Goal: Ask a question: Seek information or help from site administrators or community

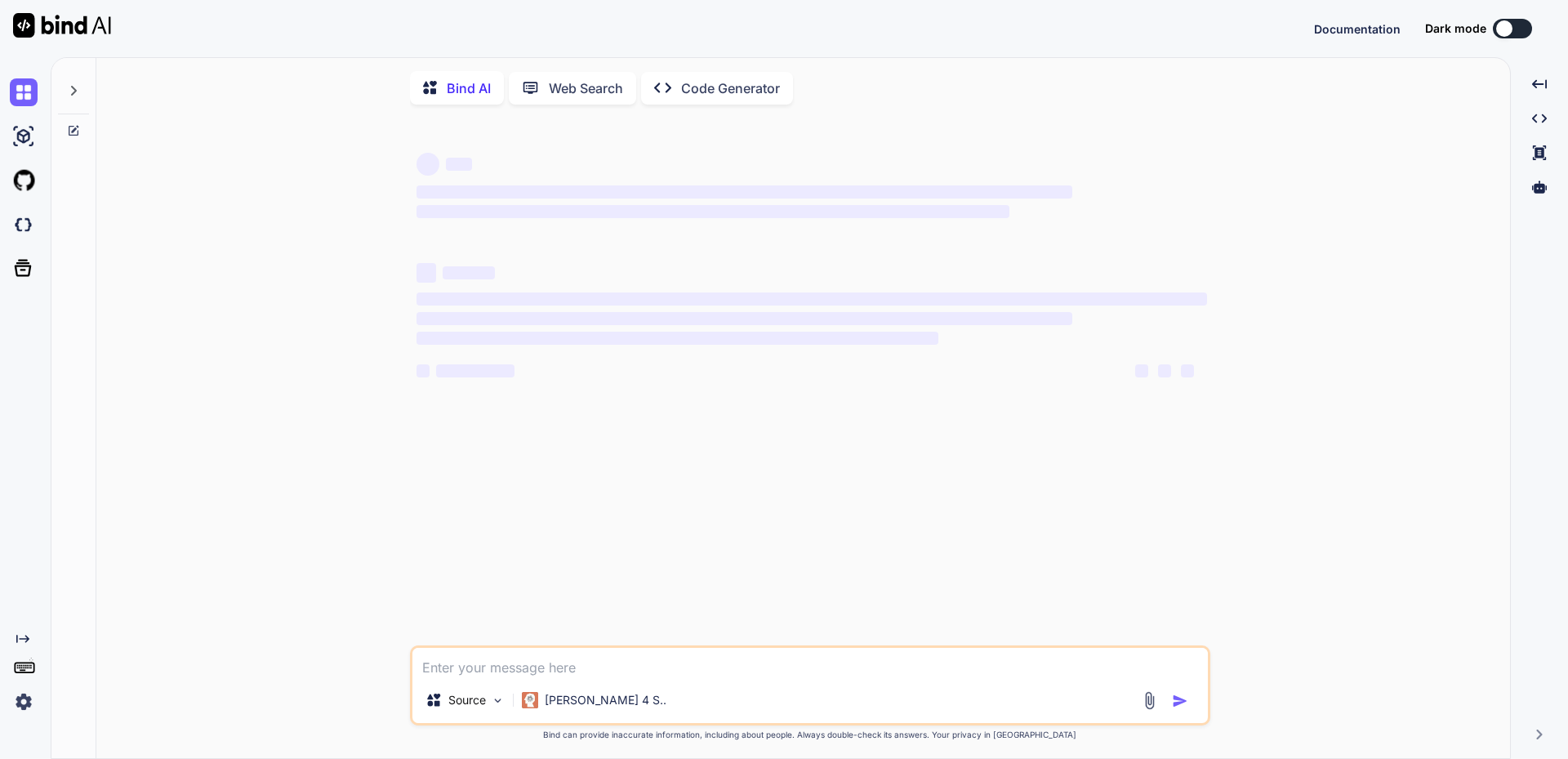
click at [517, 673] on textarea at bounding box center [810, 662] width 795 height 29
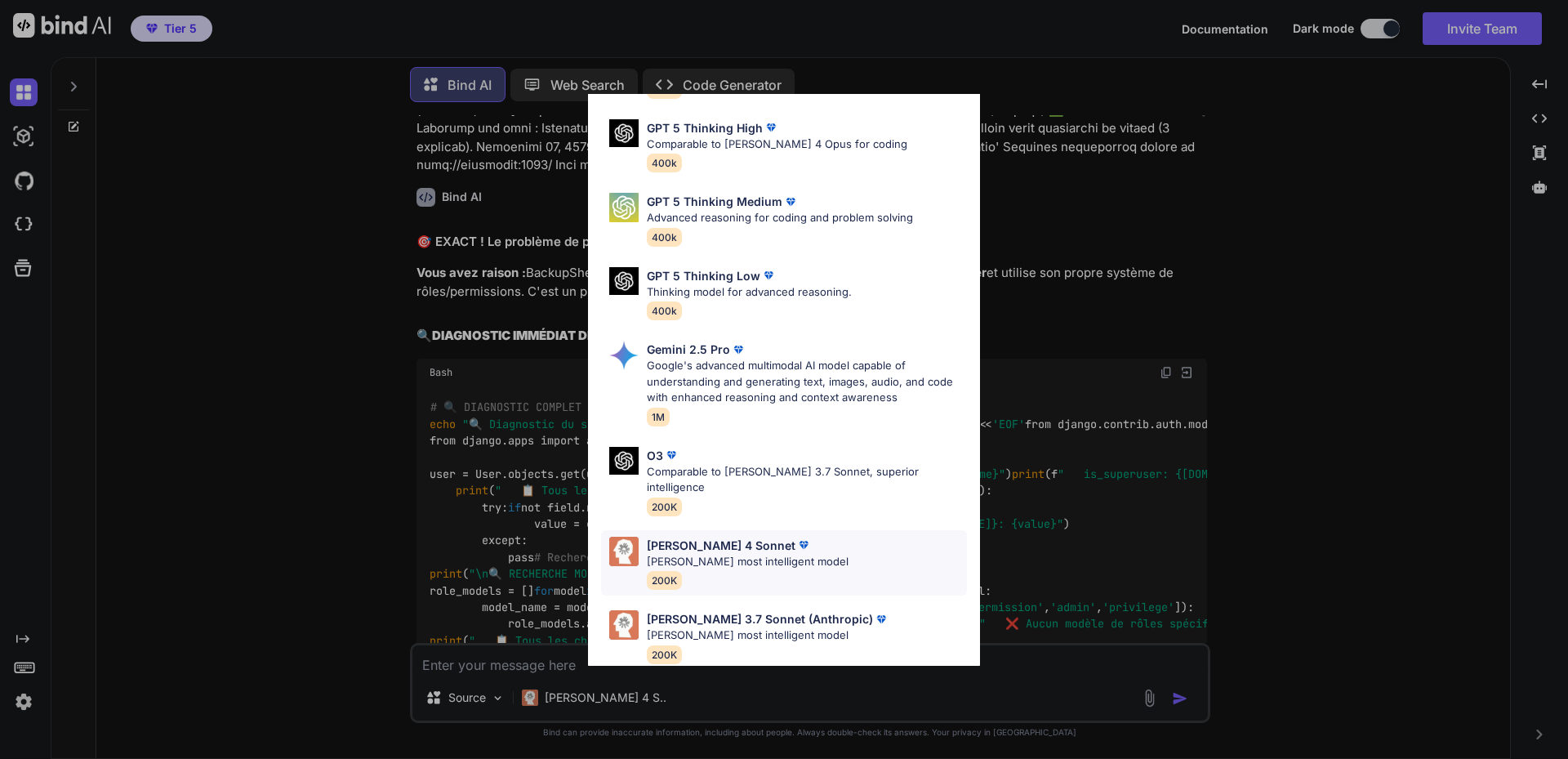
scroll to position [16905, 0]
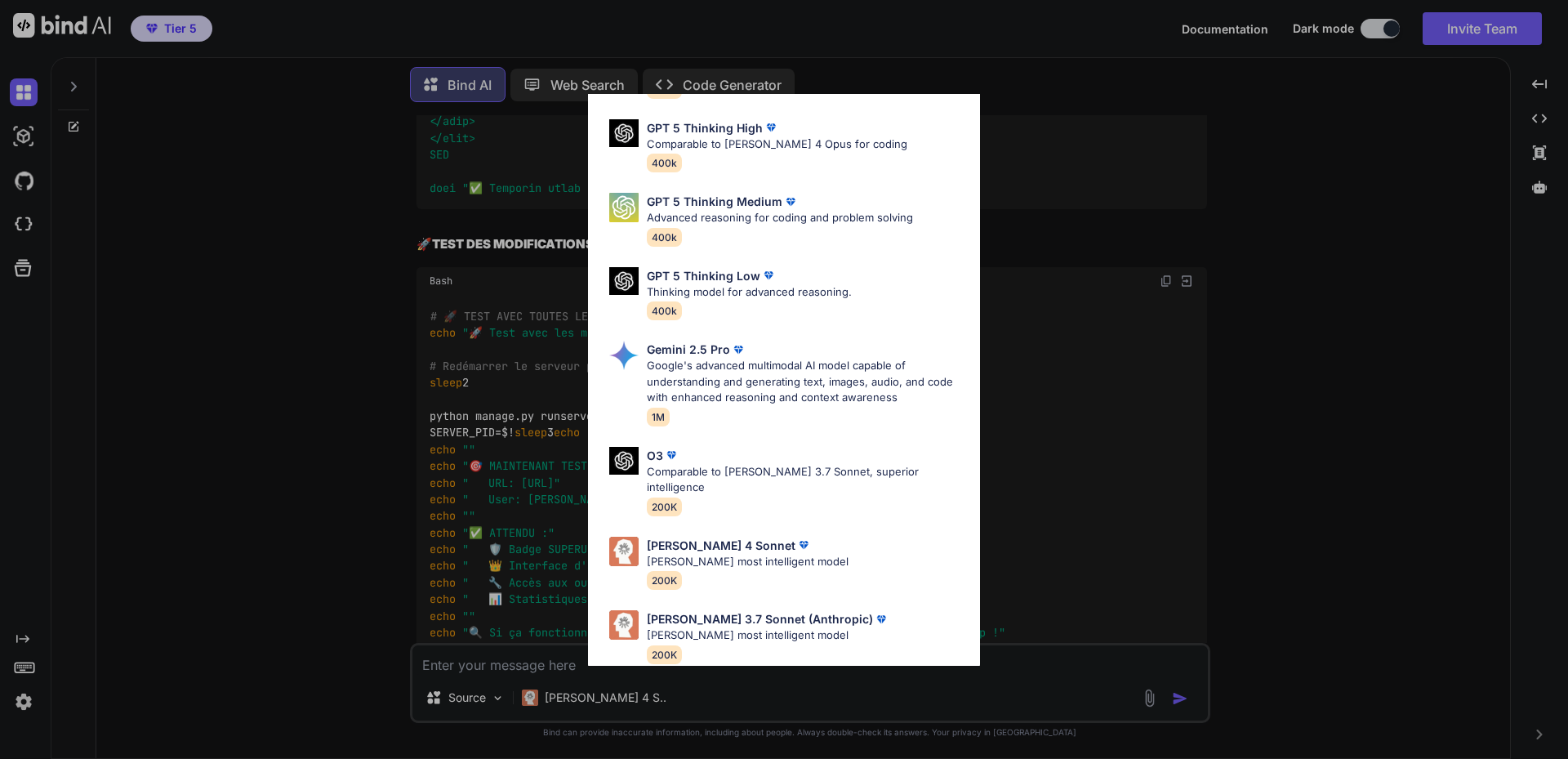
click at [1070, 317] on div "Ultra Models GPT 5 OpenAI's best AI model, matches [PERSON_NAME] 4 Sonnet in In…" at bounding box center [784, 379] width 1568 height 759
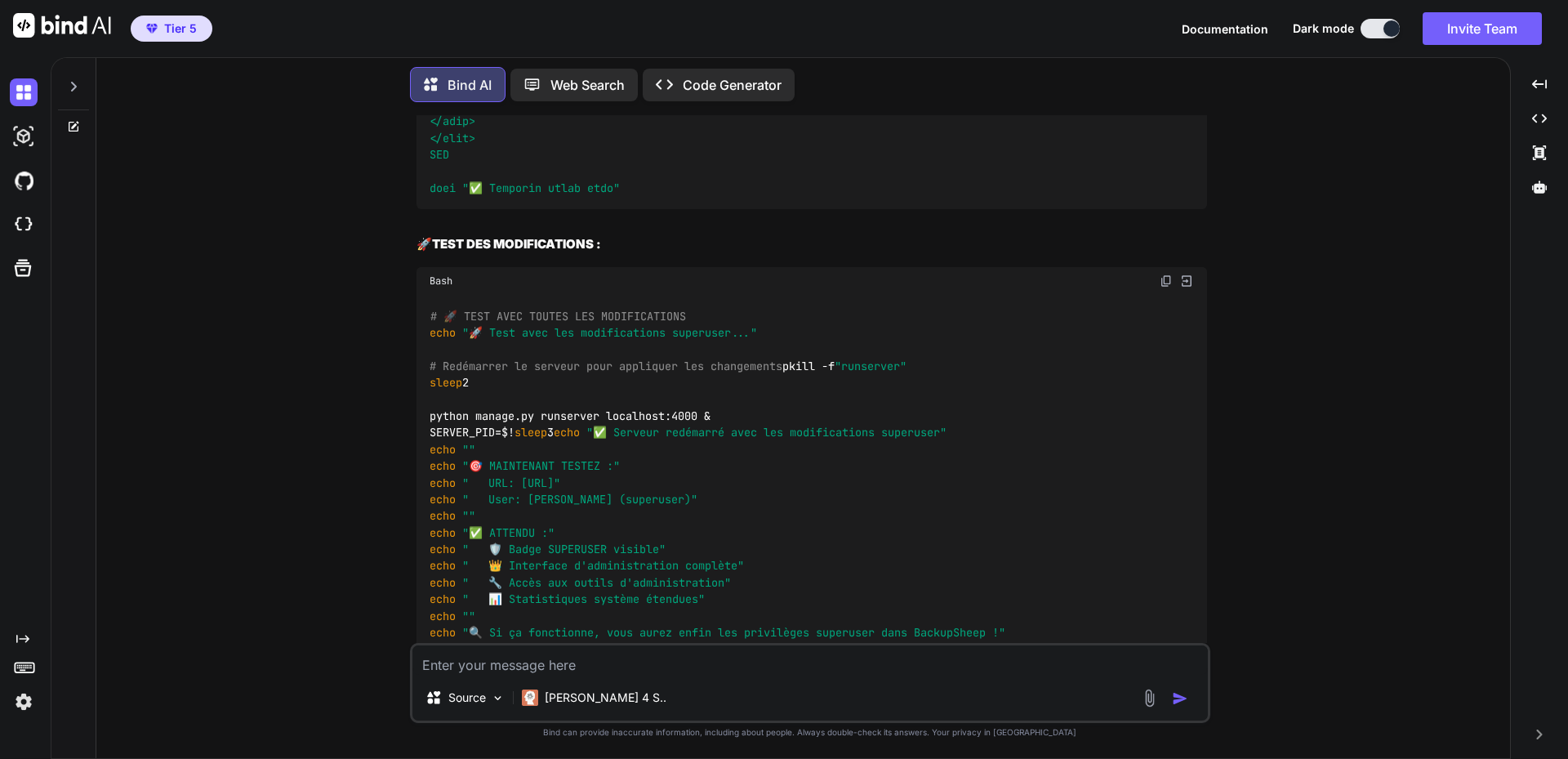
click at [73, 86] on icon at bounding box center [74, 87] width 6 height 10
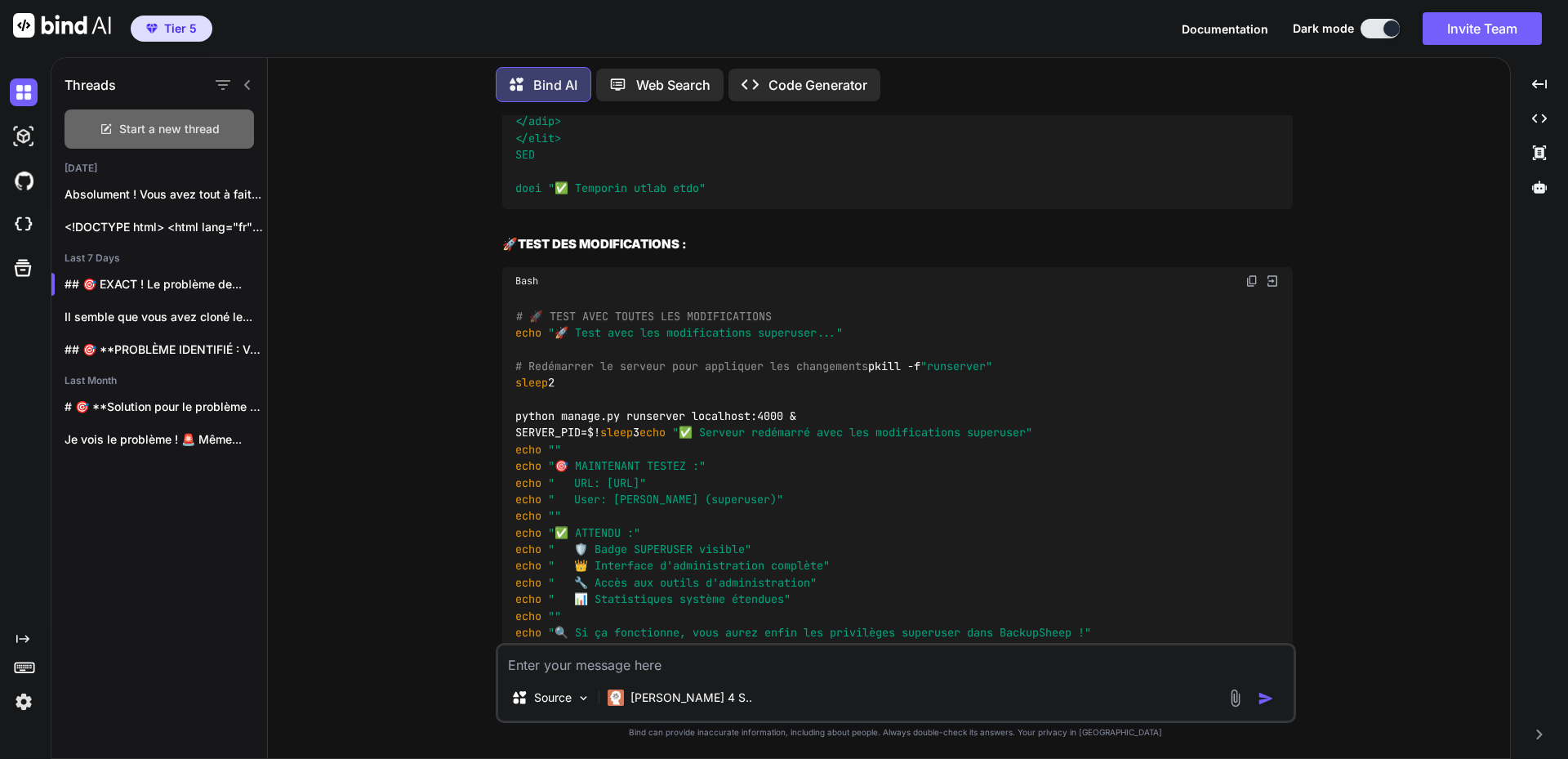
click at [174, 121] on span "Start a new thread" at bounding box center [169, 129] width 101 height 16
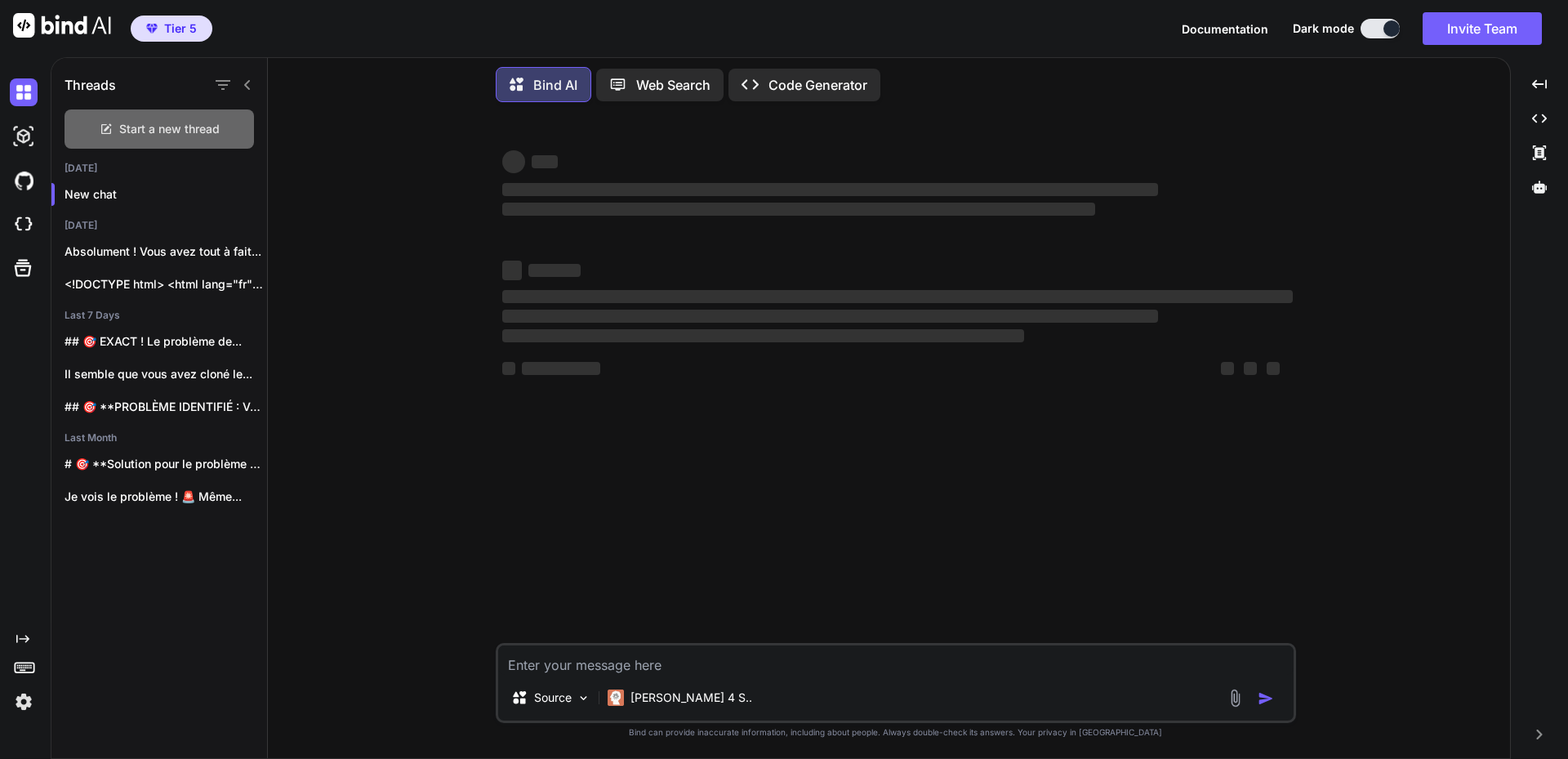
scroll to position [0, 0]
type textarea "x"
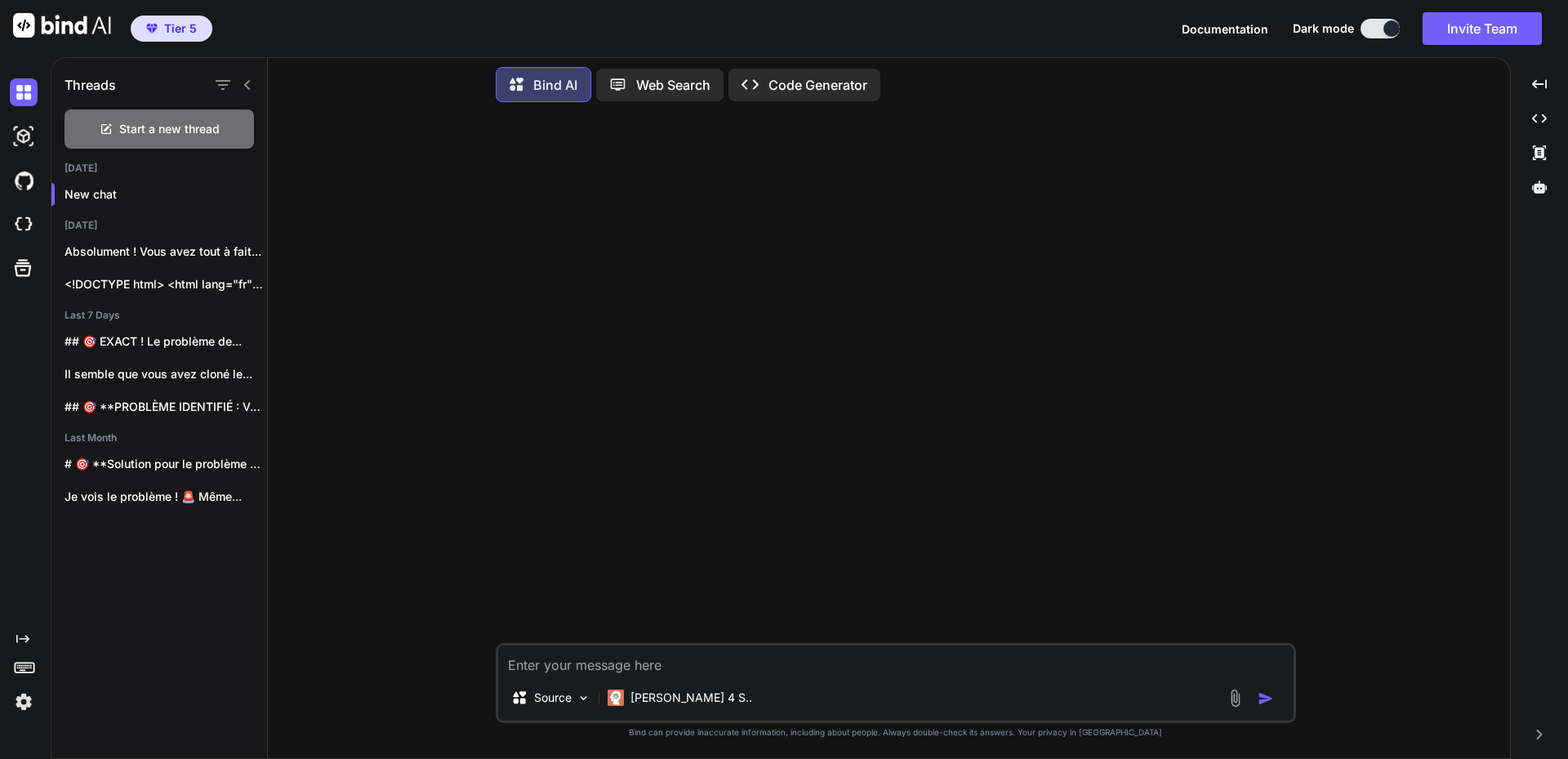
click at [633, 660] on textarea at bounding box center [896, 660] width 795 height 29
type textarea "Is there a ubuntu command to duplicate a folder?"
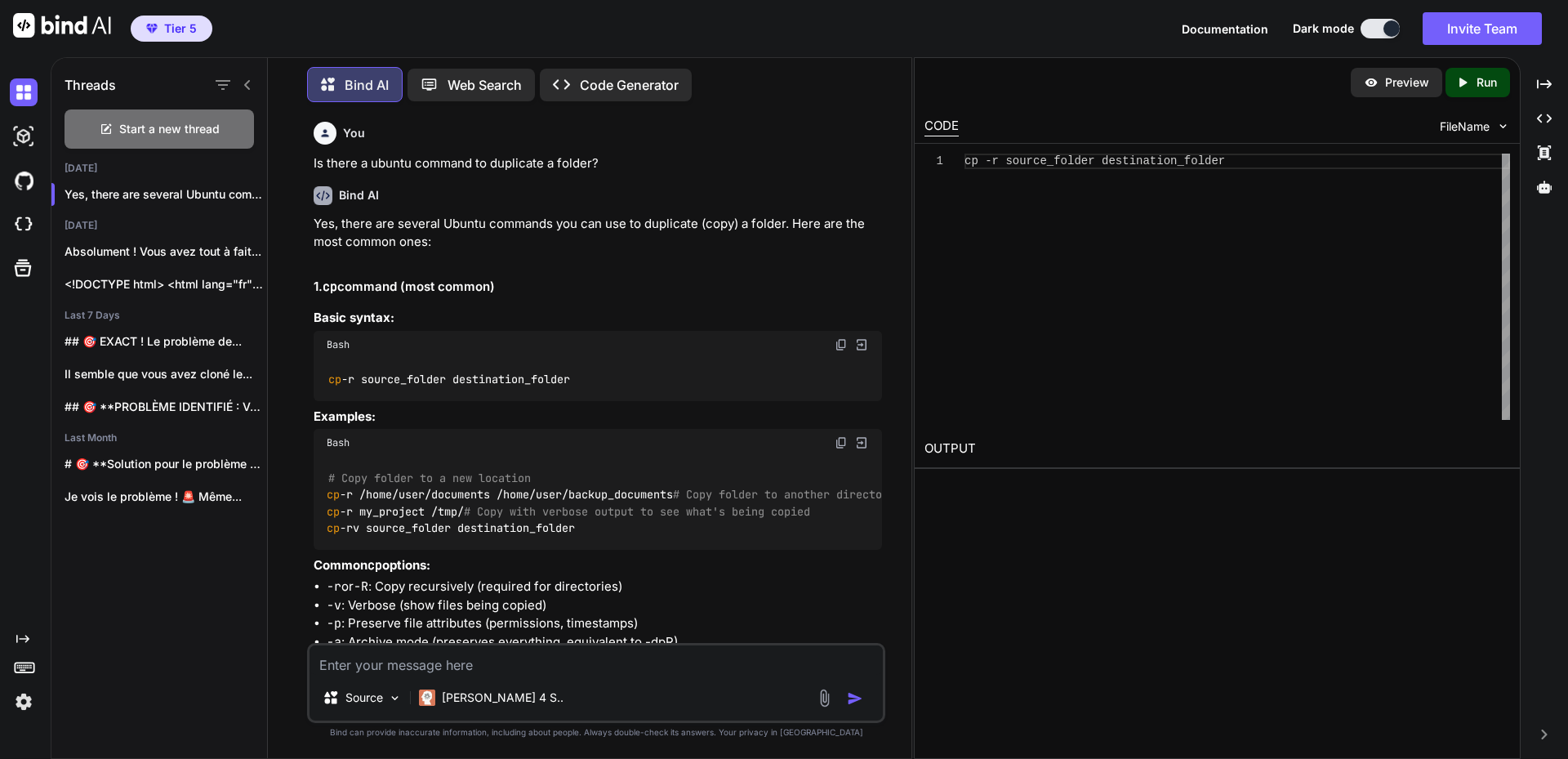
click at [499, 381] on code "cp -r source_folder destination_folder" at bounding box center [449, 379] width 244 height 17
click at [358, 378] on code "cp -r source_folder destination_folder" at bounding box center [449, 379] width 244 height 17
click at [470, 667] on textarea at bounding box center [597, 660] width 574 height 29
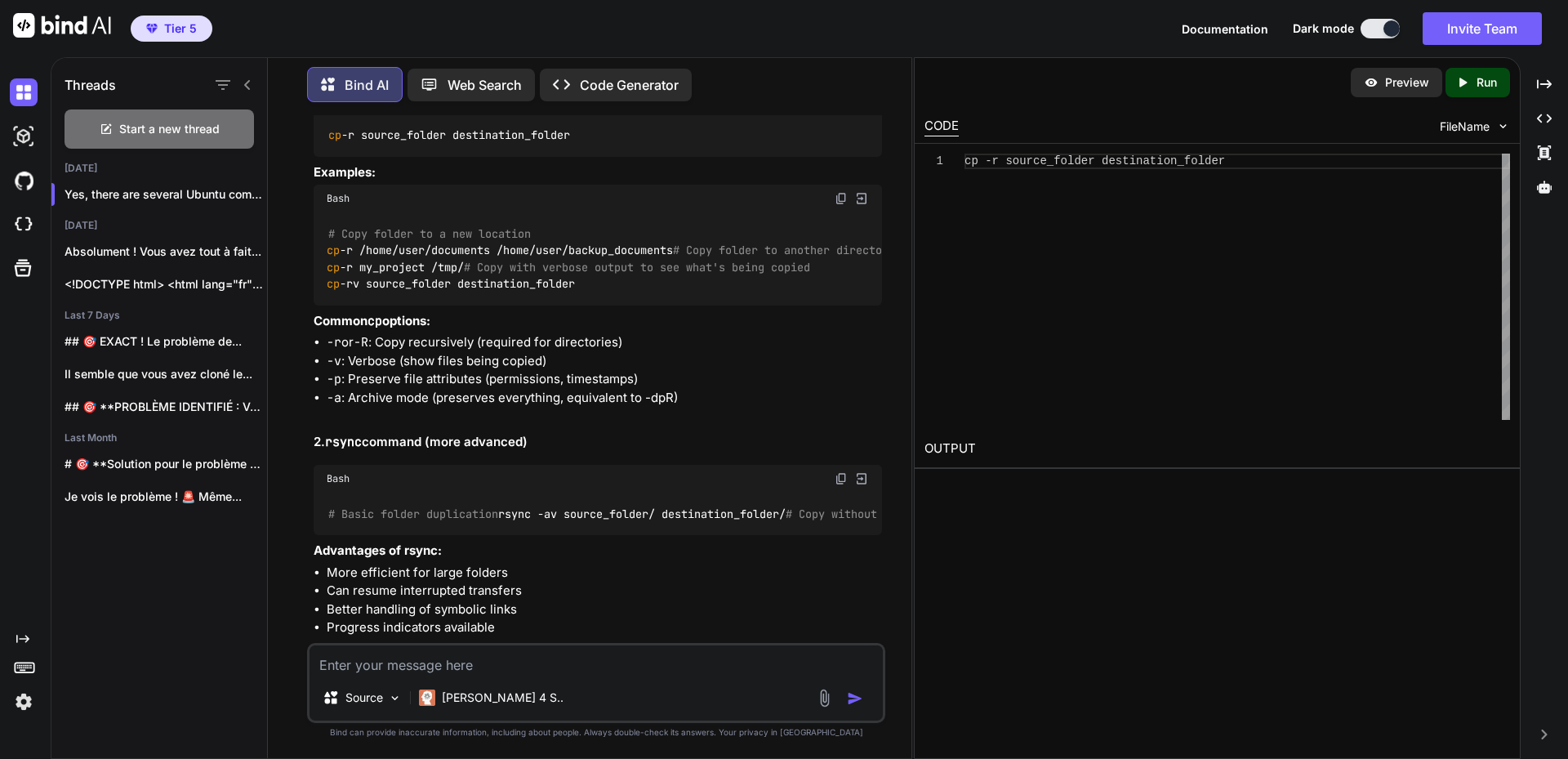
scroll to position [245, 0]
type textarea "comment ont suprime un dossier ?"
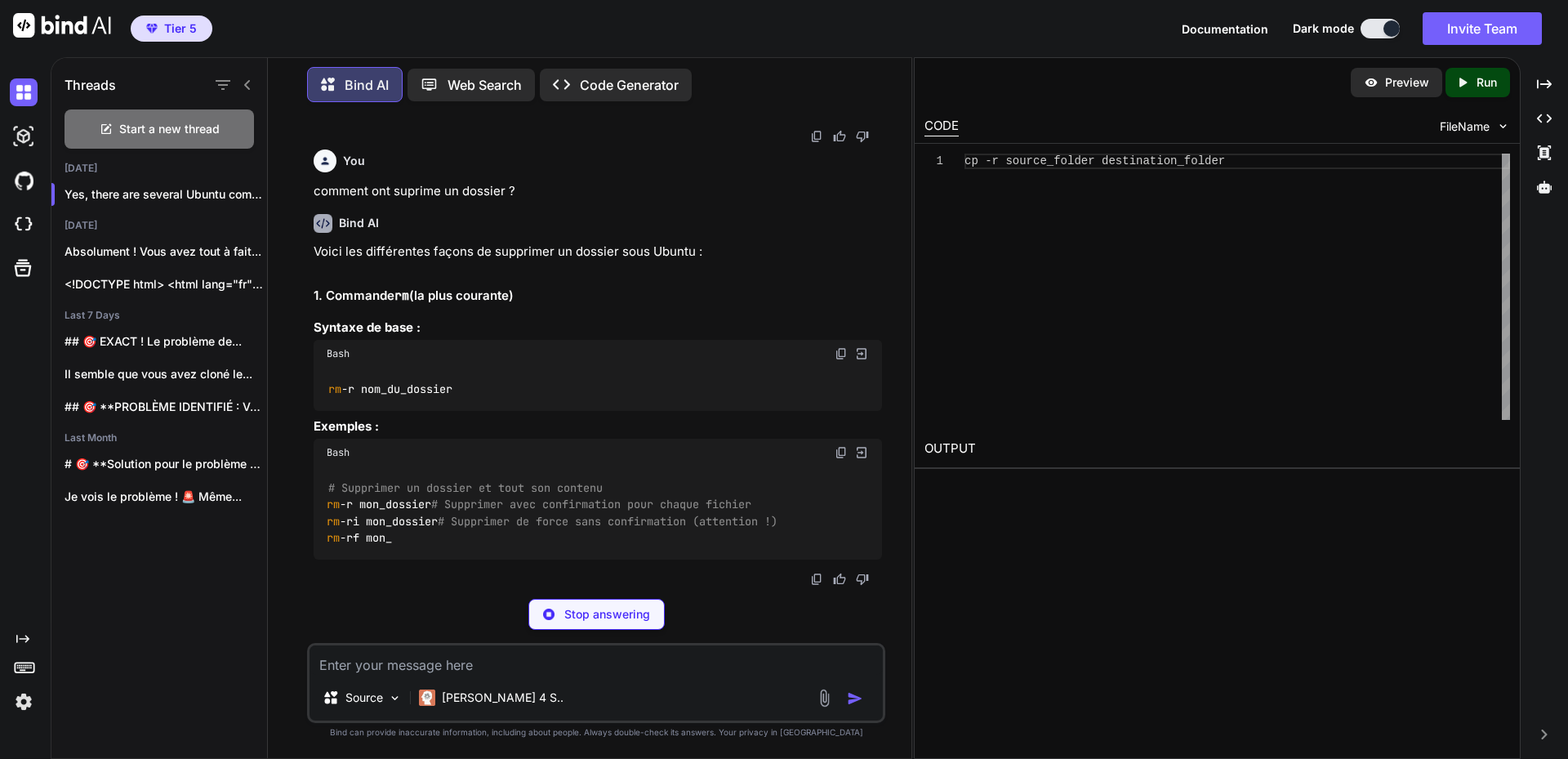
scroll to position [954, 0]
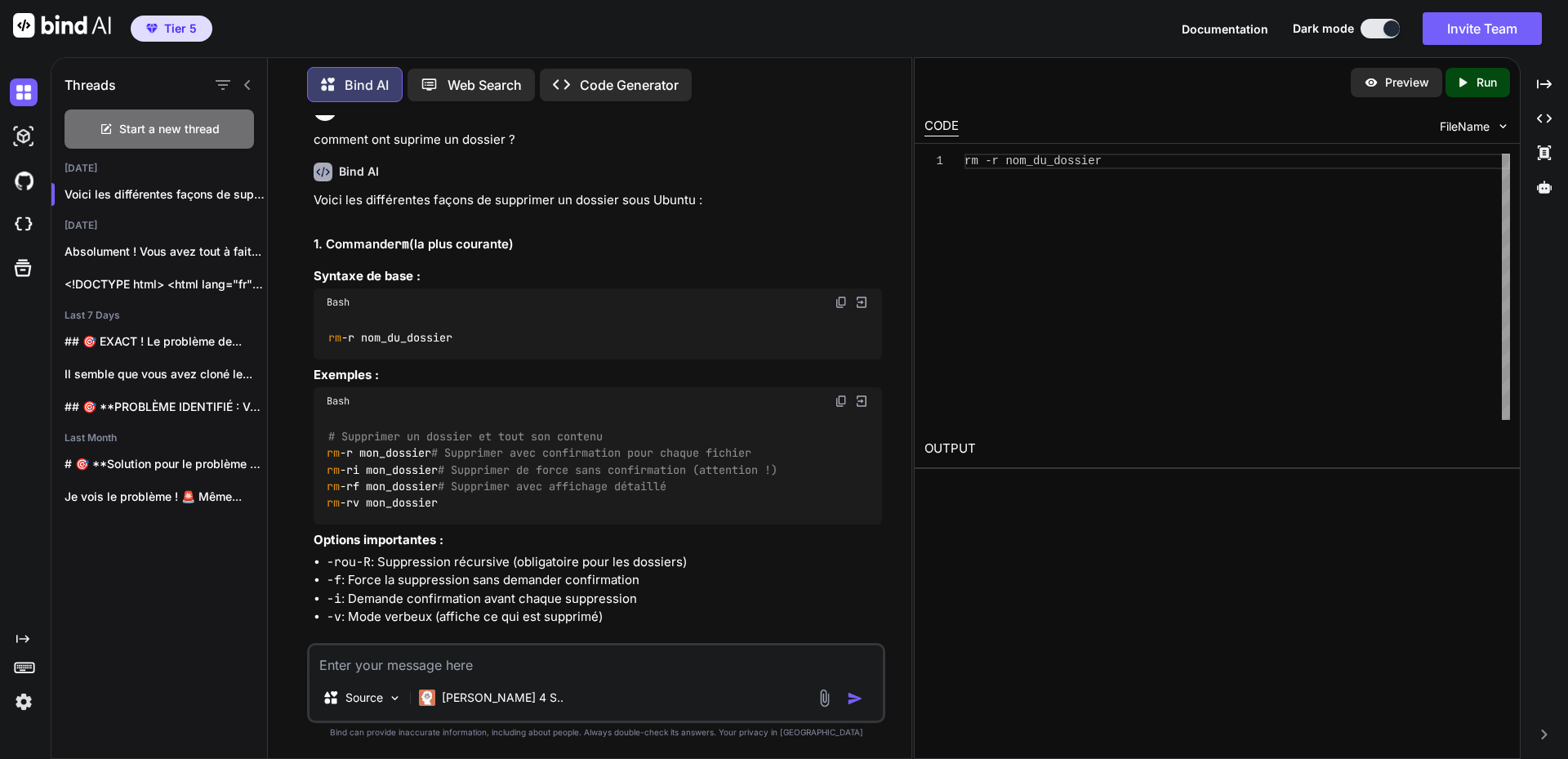
click at [535, 659] on textarea at bounding box center [597, 660] width 574 height 29
type textarea "Impossible de voir le répertoir var"
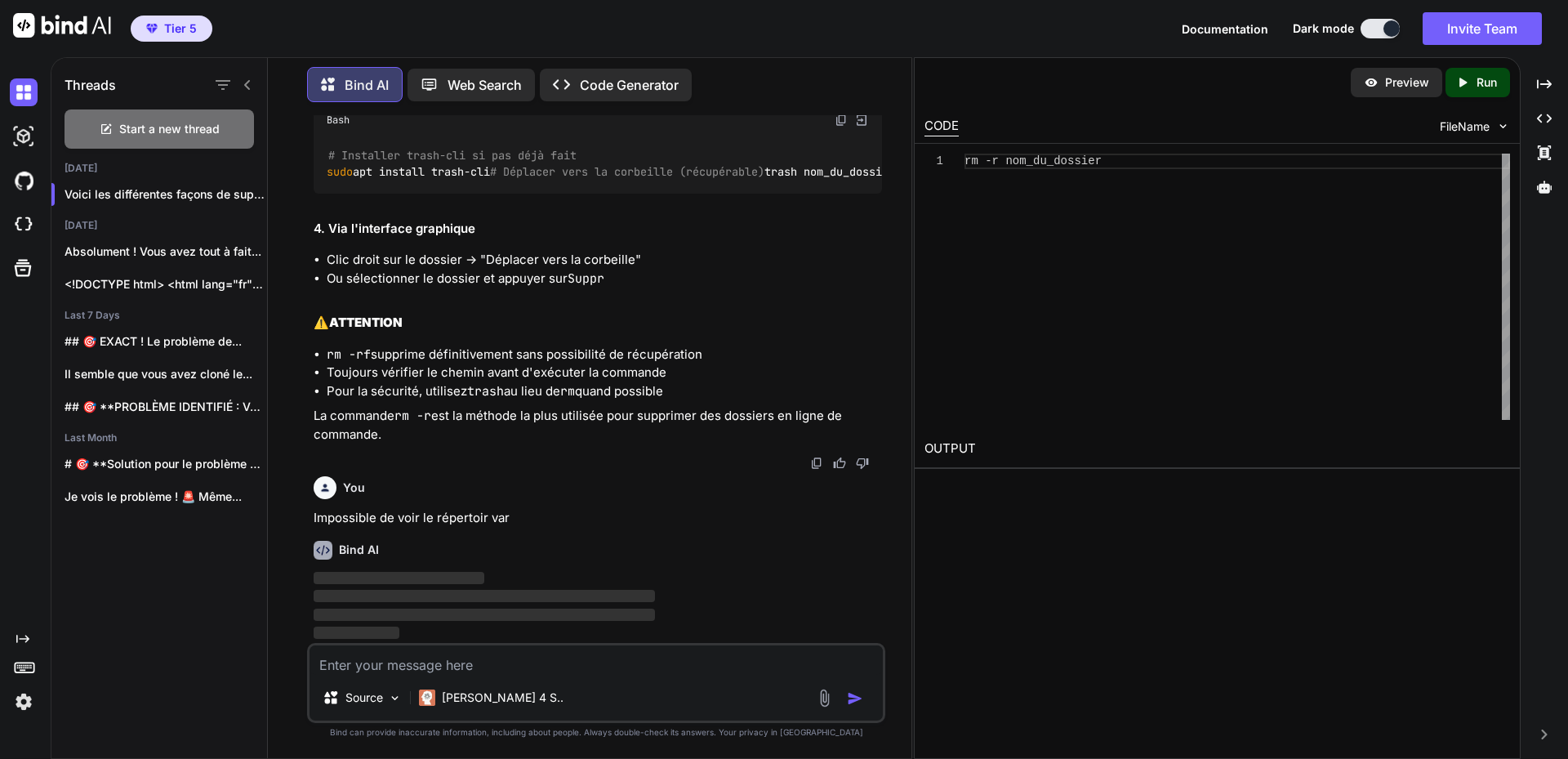
scroll to position [2010, 0]
paste textarea "labaude@gpt-server:~$ dir docker-compose.yml localsite localstraico ollama-webu…"
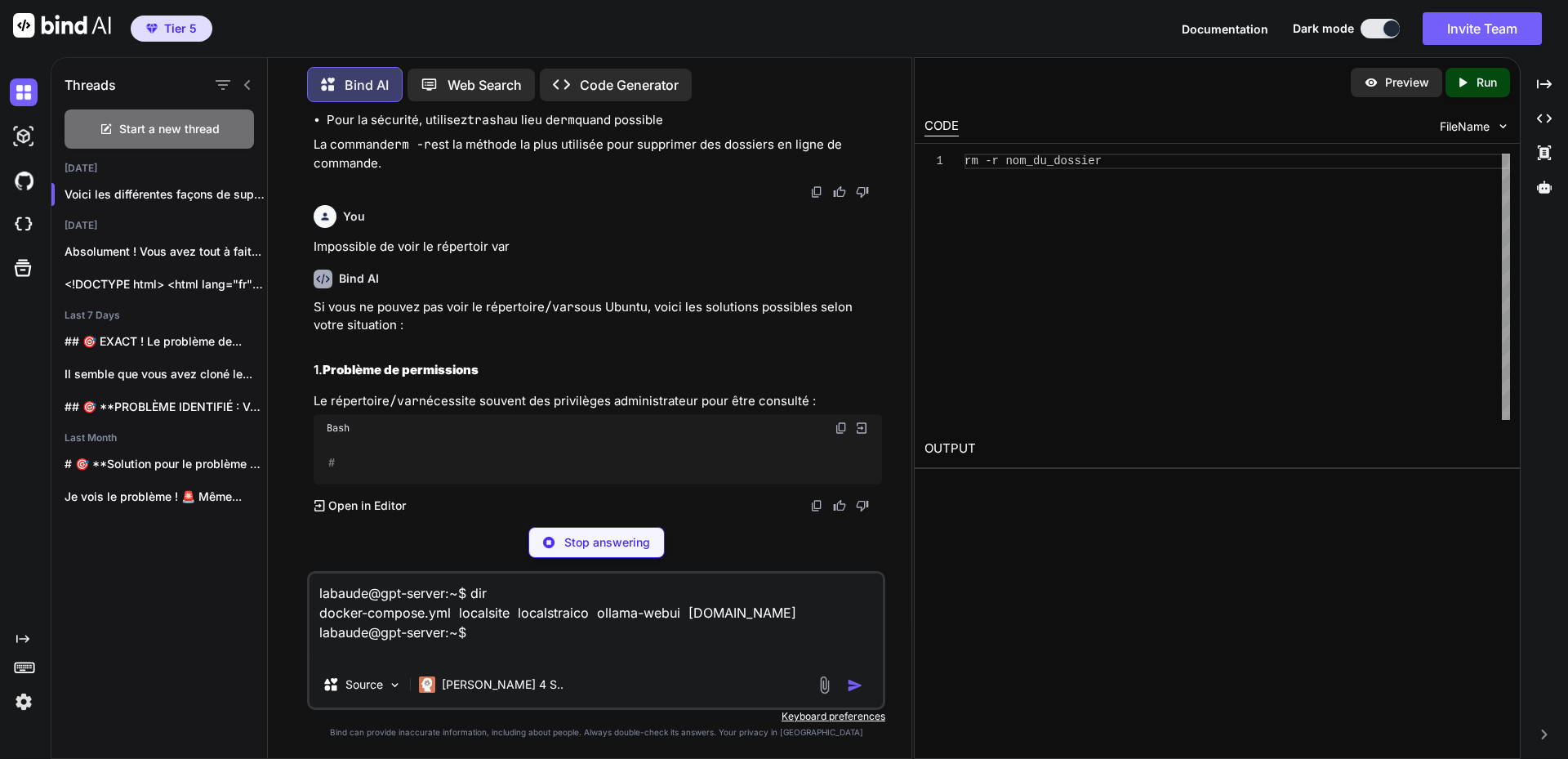
type textarea "labaude@gpt-server:~$ dir docker-compose.yml localsite localstraico ollama-webu…"
click at [640, 544] on p "Stop answering" at bounding box center [608, 543] width 86 height 16
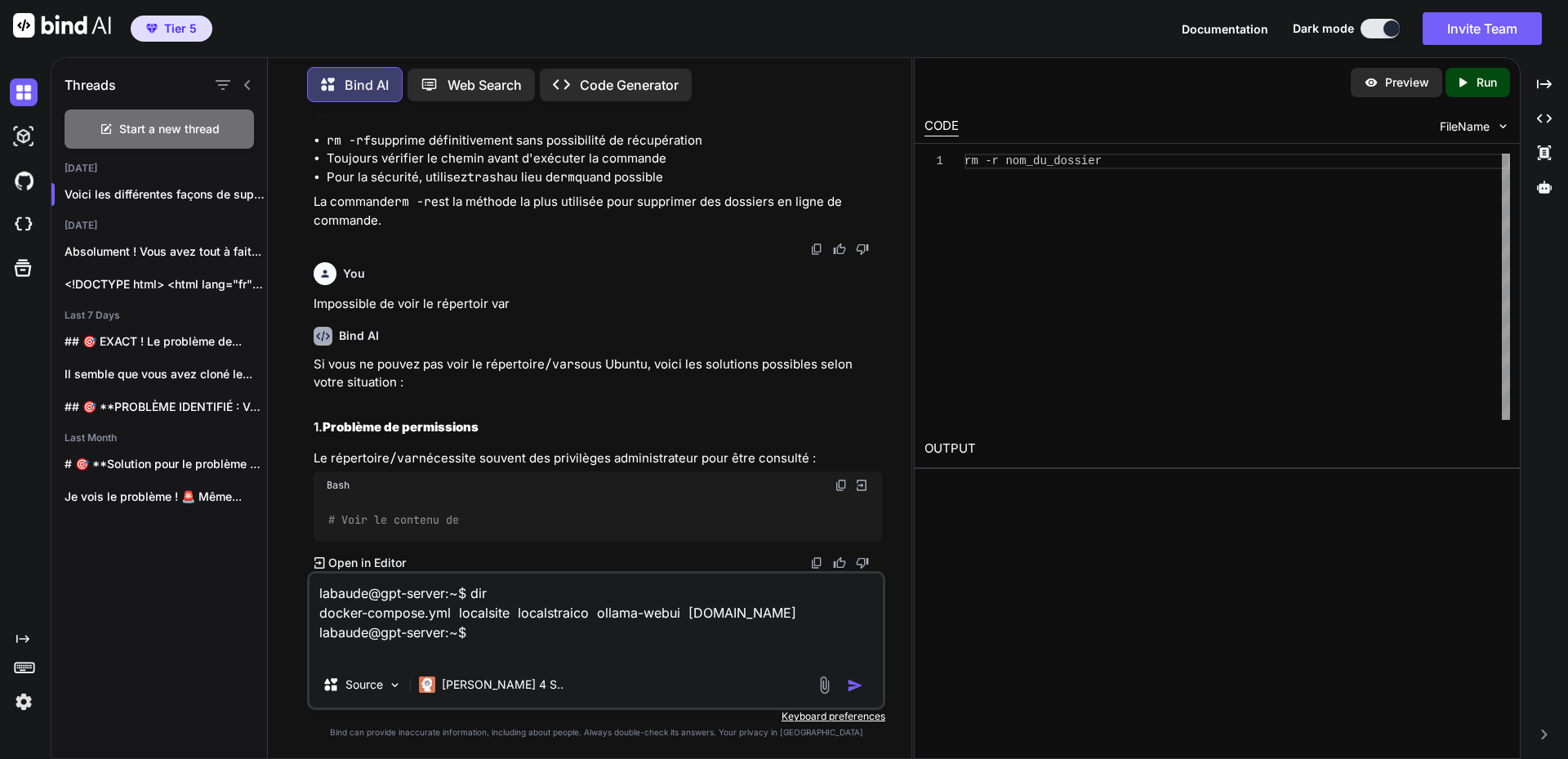
click at [524, 630] on textarea "labaude@gpt-server:~$ dir docker-compose.yml localsite localstraico ollama-webu…" at bounding box center [597, 618] width 574 height 88
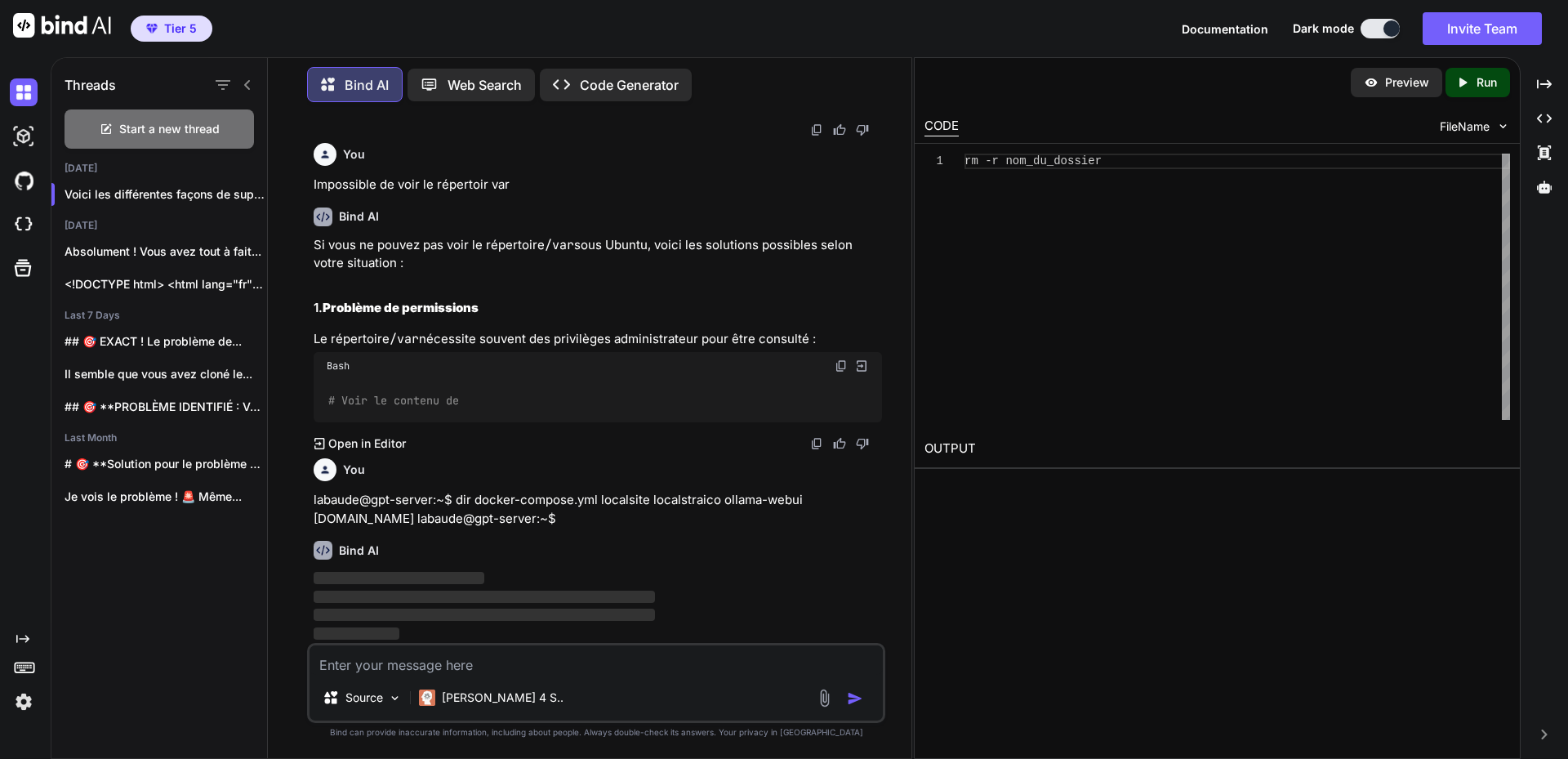
scroll to position [2343, 0]
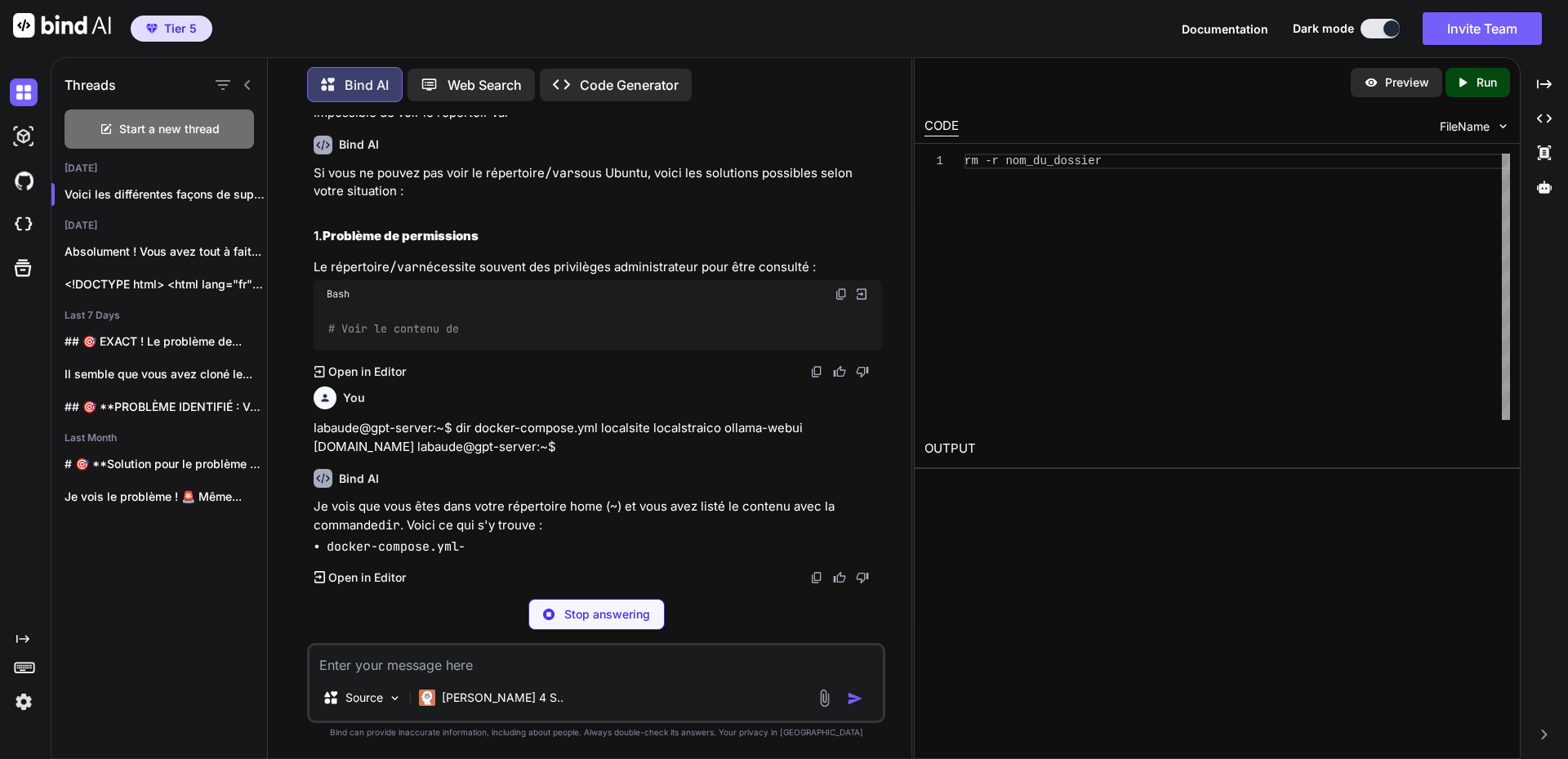
click at [766, 488] on div "Bind AI" at bounding box center [598, 478] width 569 height 19
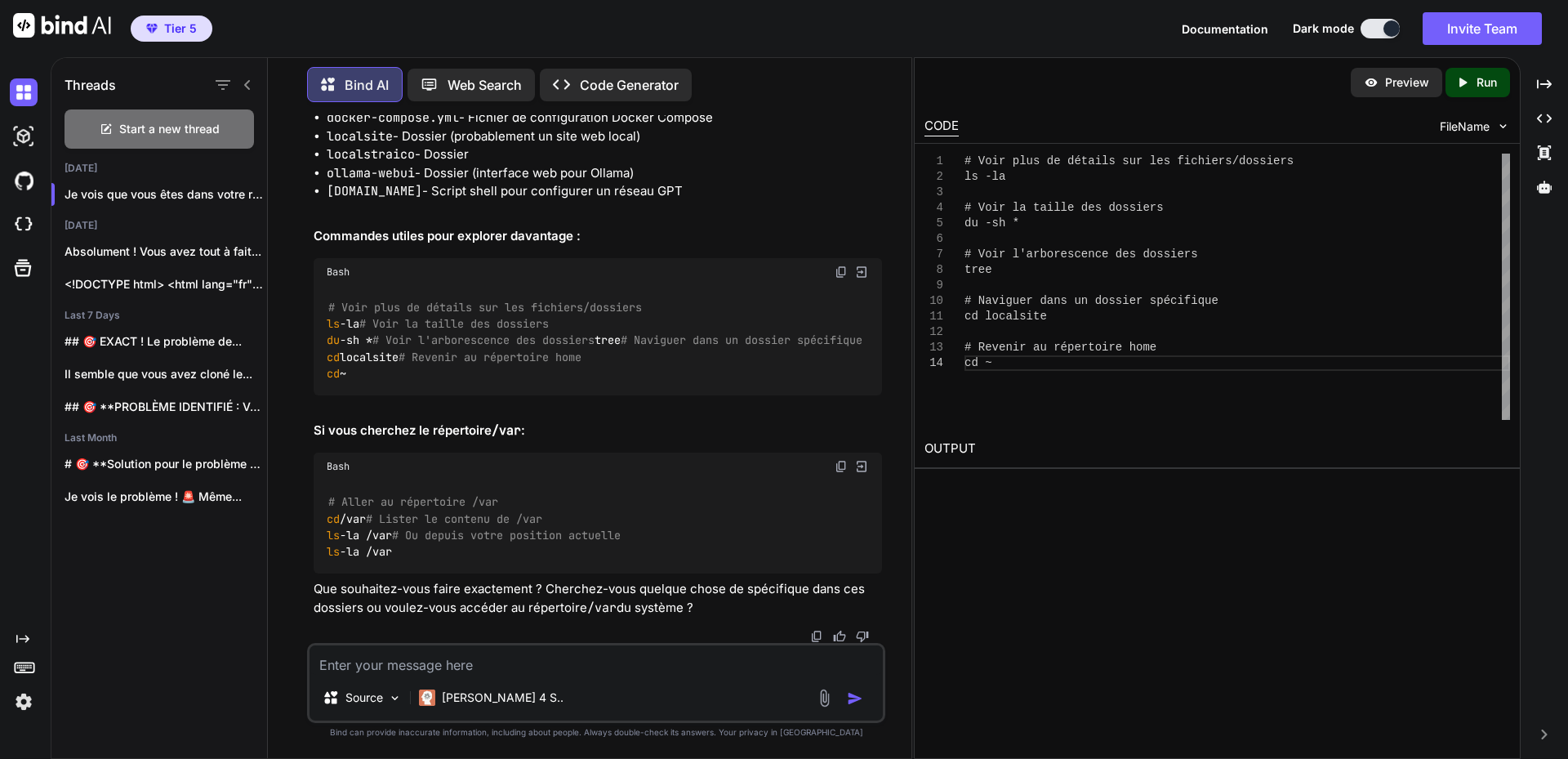
scroll to position [2734, 0]
click at [347, 383] on code "# Voir plus de détails sur les fichiers/dossiers ls -la # Voir la taille des do…" at bounding box center [595, 340] width 536 height 83
copy code "ls -la"
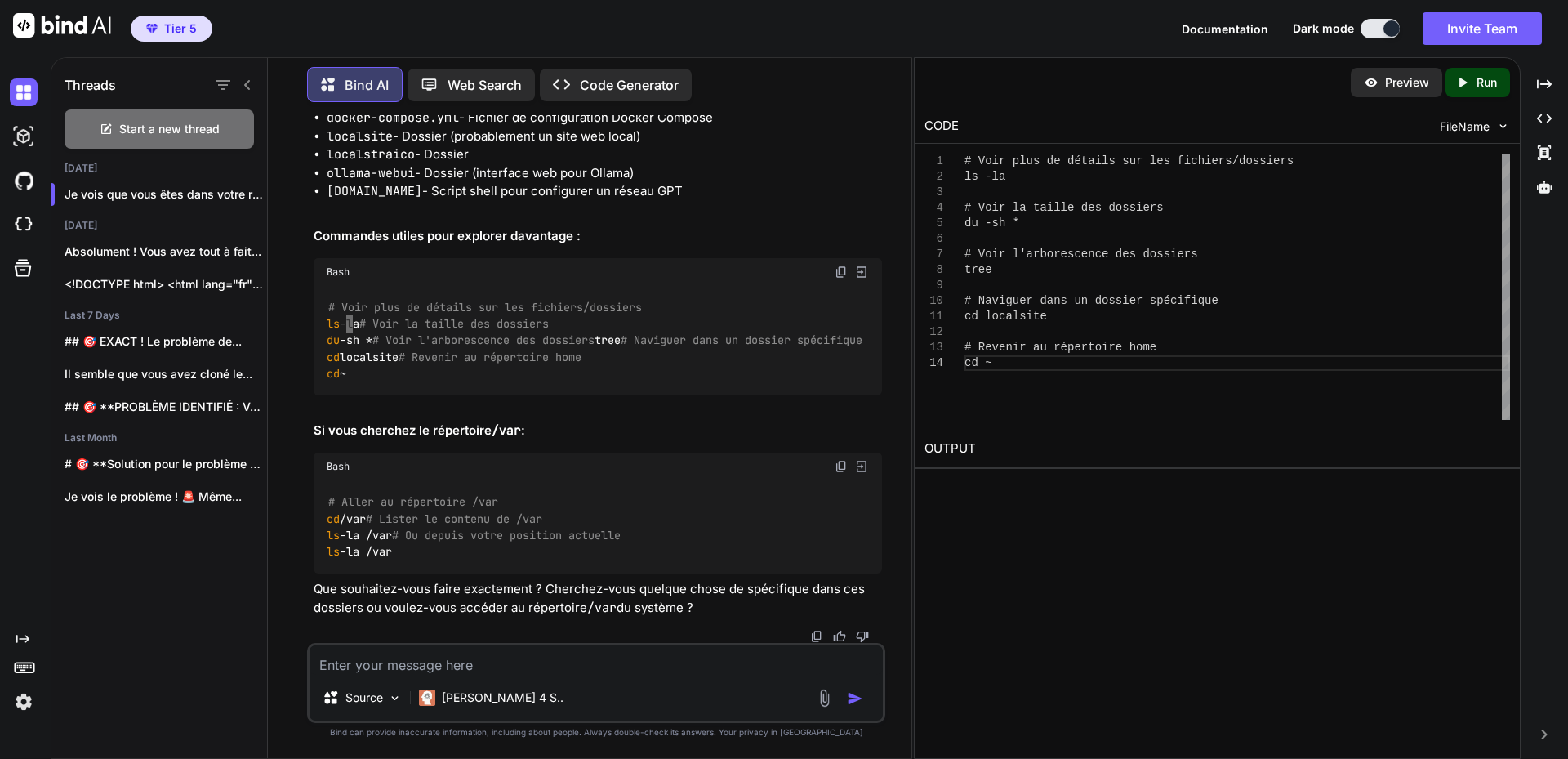
scroll to position [2979, 0]
drag, startPoint x: 328, startPoint y: 390, endPoint x: 552, endPoint y: 400, distance: 224.2
click at [552, 396] on div "# Voir plus de détails sur les fichiers/dossiers ls -la # Voir la taille des do…" at bounding box center [598, 341] width 569 height 110
copy code "cd ~"
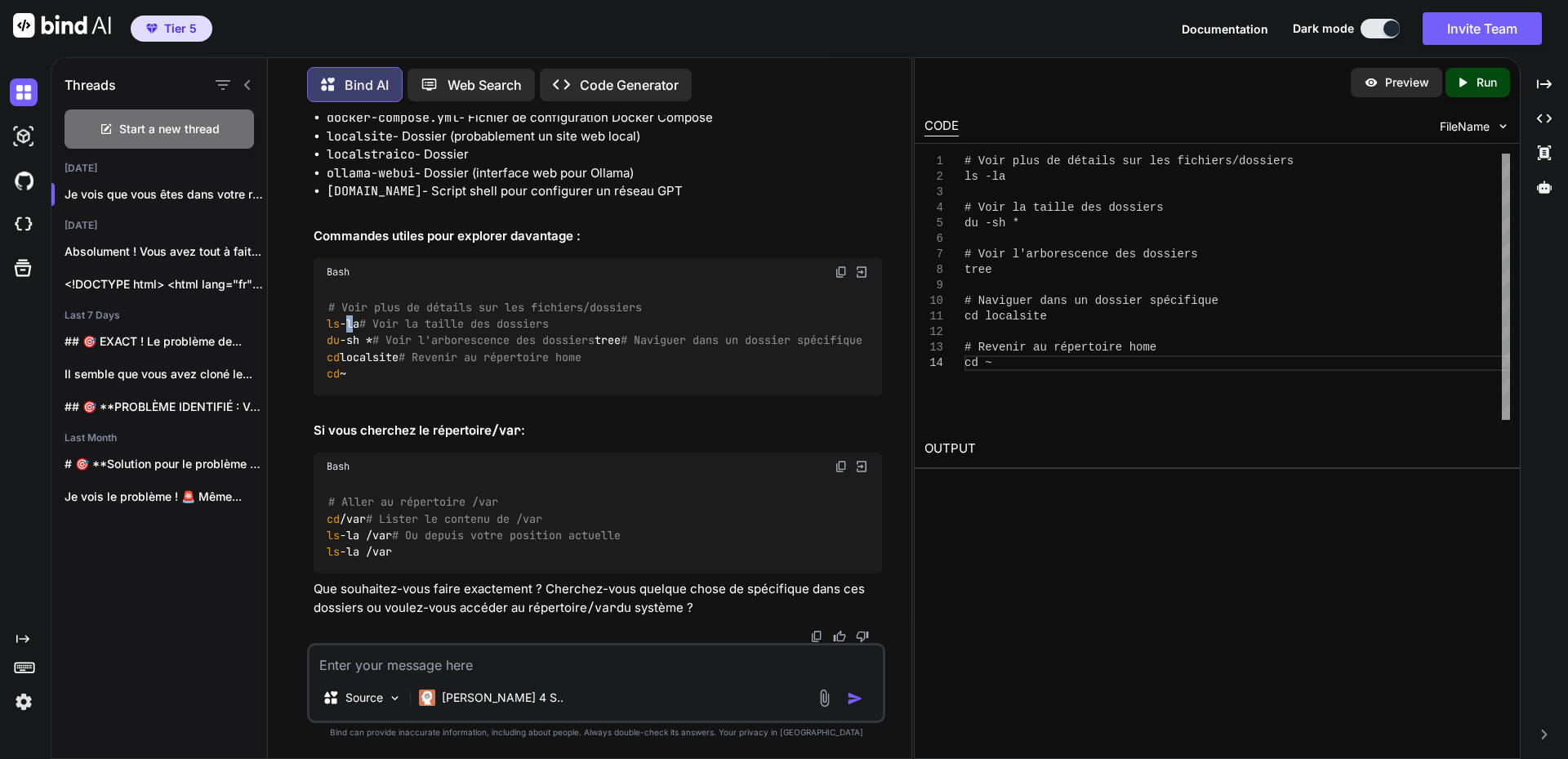
click at [342, 671] on textarea at bounding box center [597, 660] width 574 height 29
type textarea "comment voir la config pm2 ?"
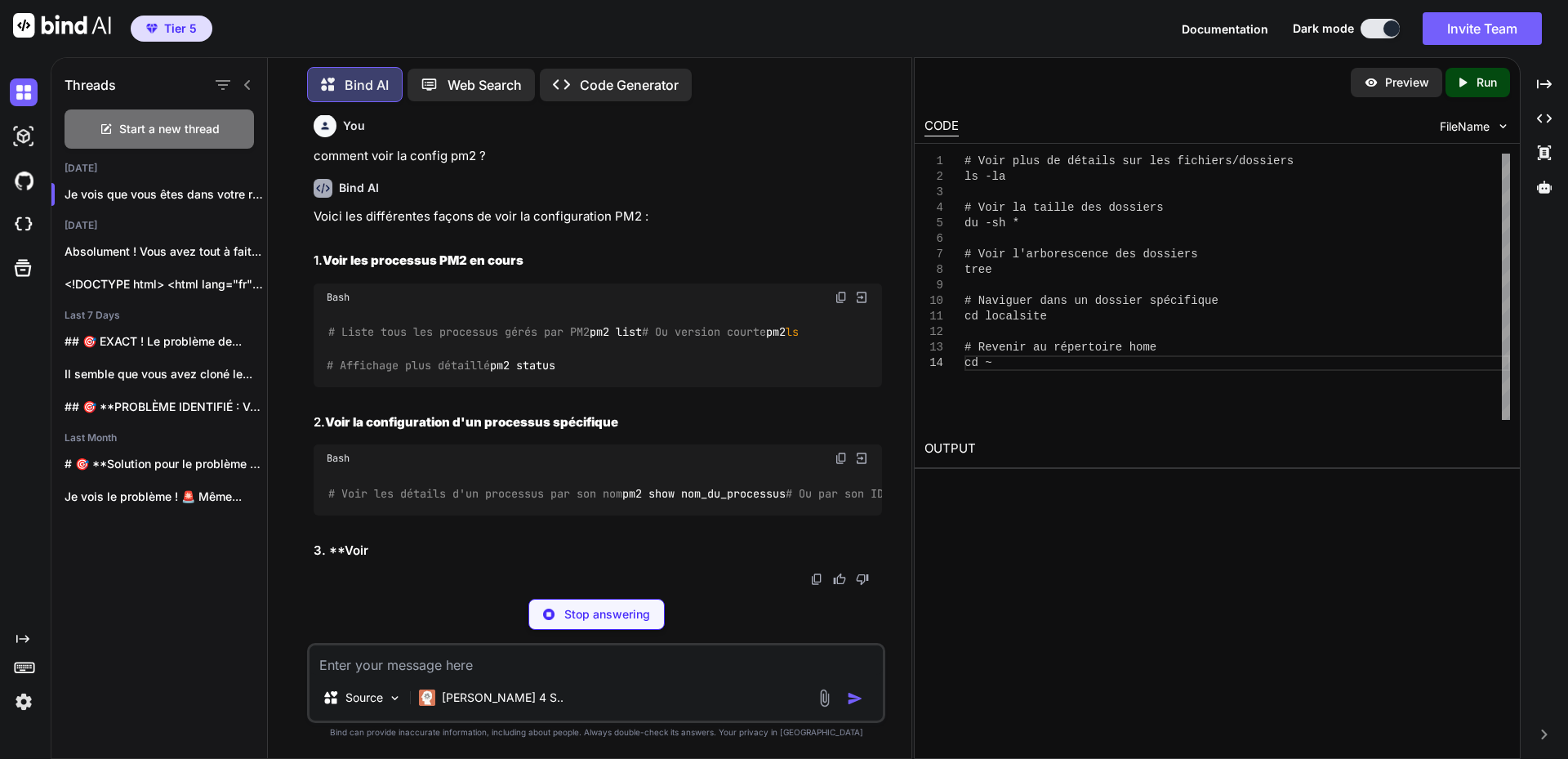
scroll to position [3479, 0]
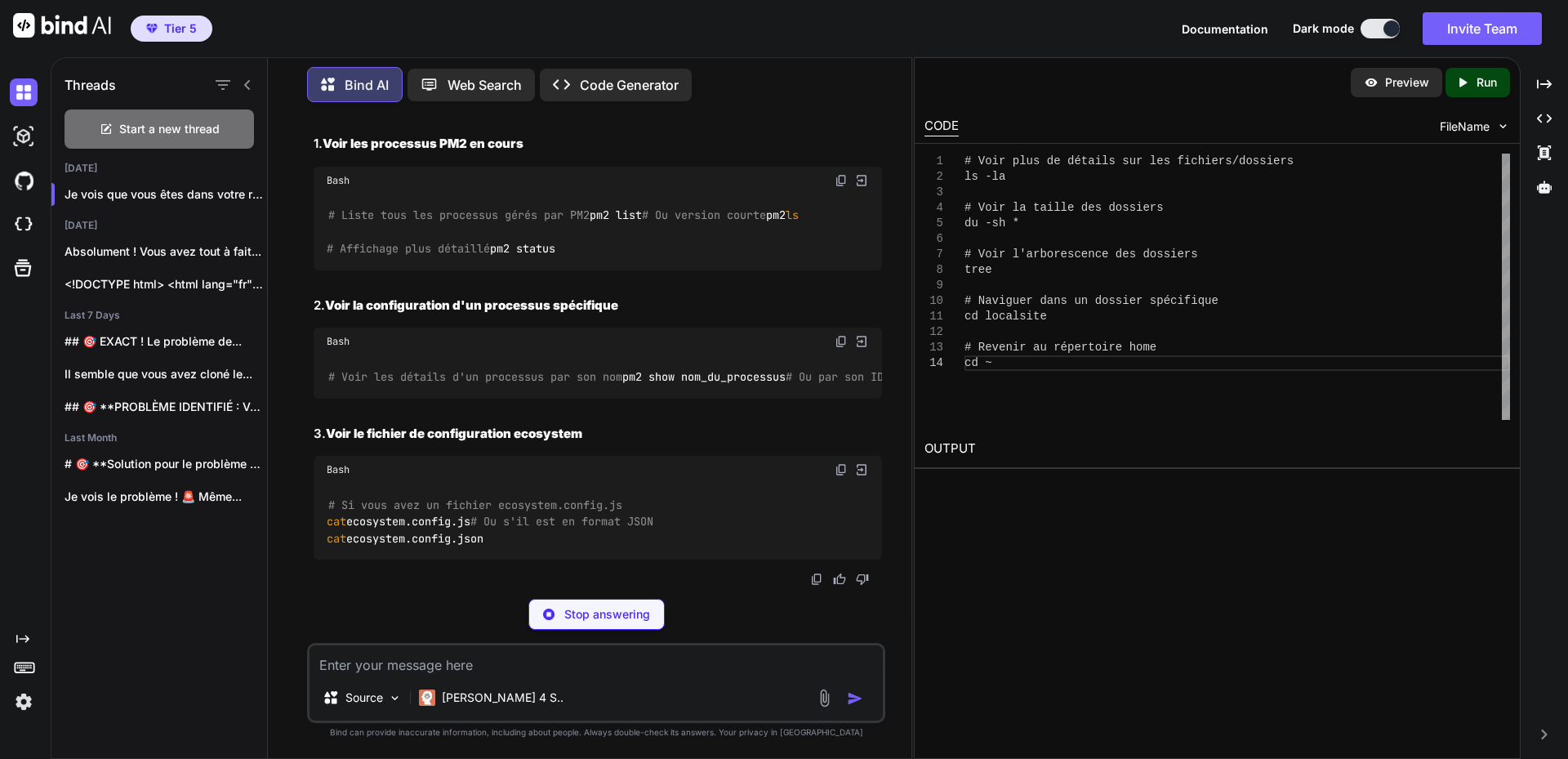
click at [842, 187] on img at bounding box center [840, 180] width 13 height 13
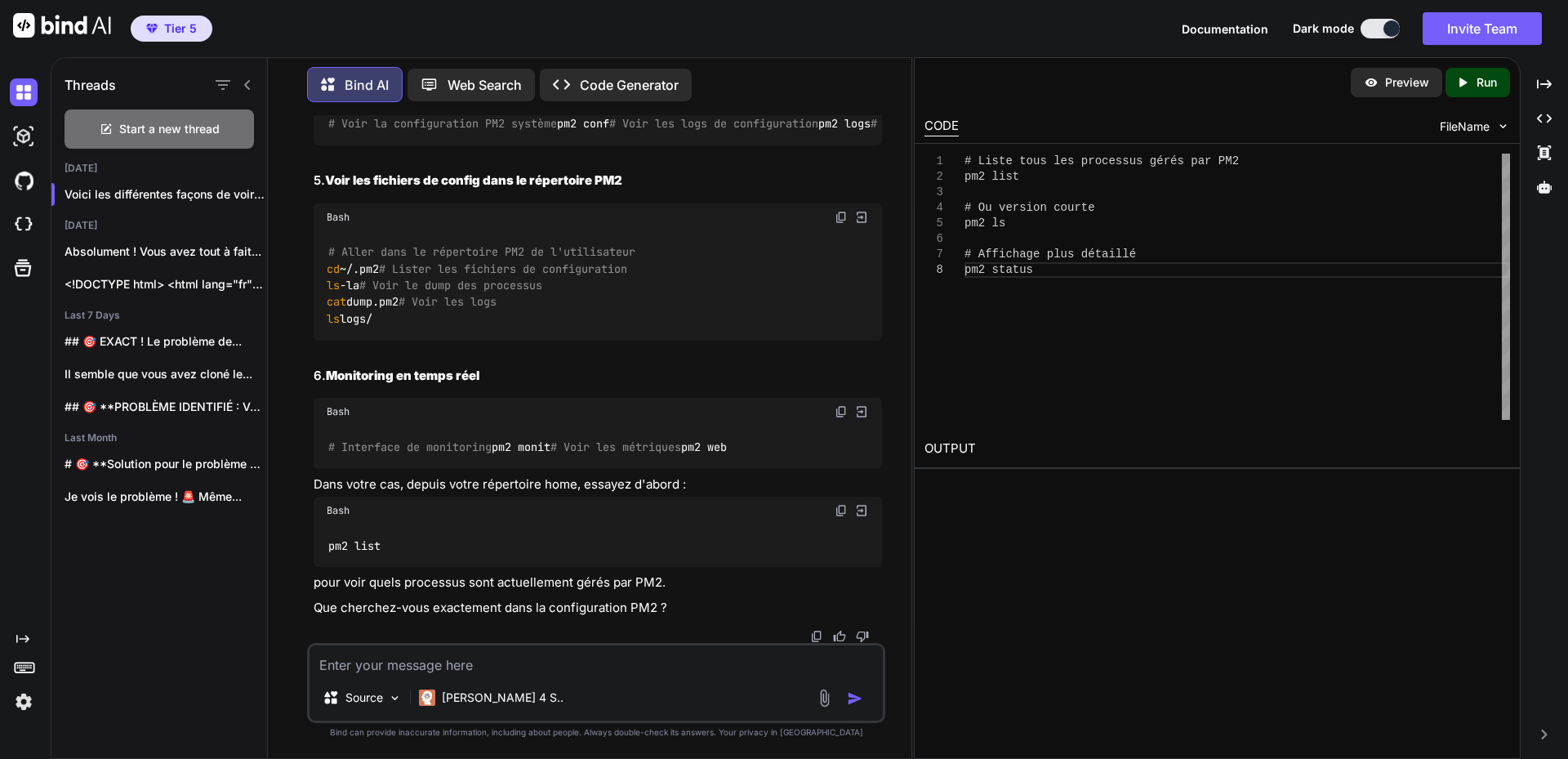
scroll to position [4823, 0]
click at [478, 670] on textarea at bounding box center [597, 660] width 574 height 29
type textarea "comment relancer ollama qui a une erreur 500 sur le sever ?"
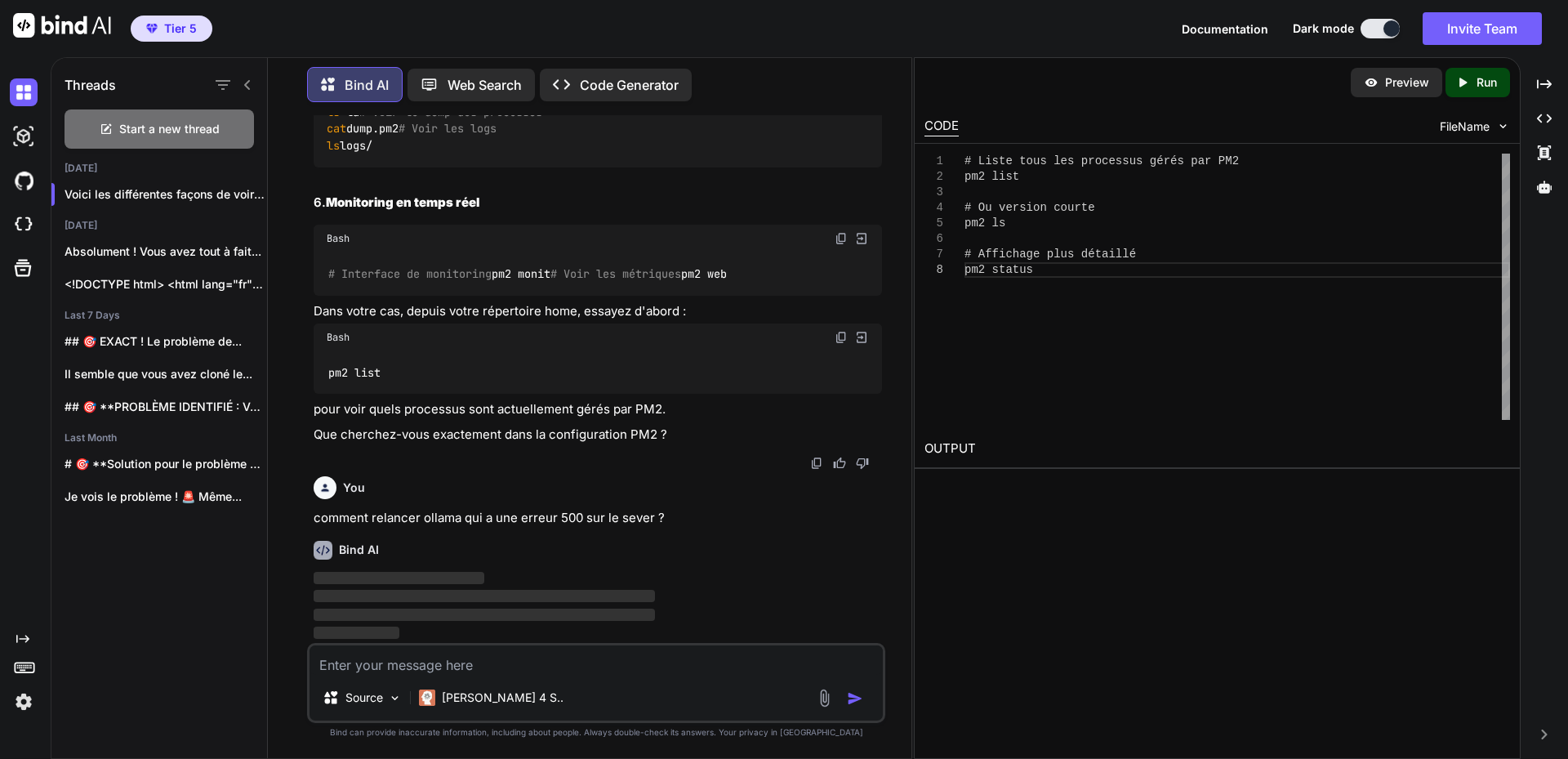
scroll to position [4996, 0]
